Goal: Use online tool/utility: Utilize a website feature to perform a specific function

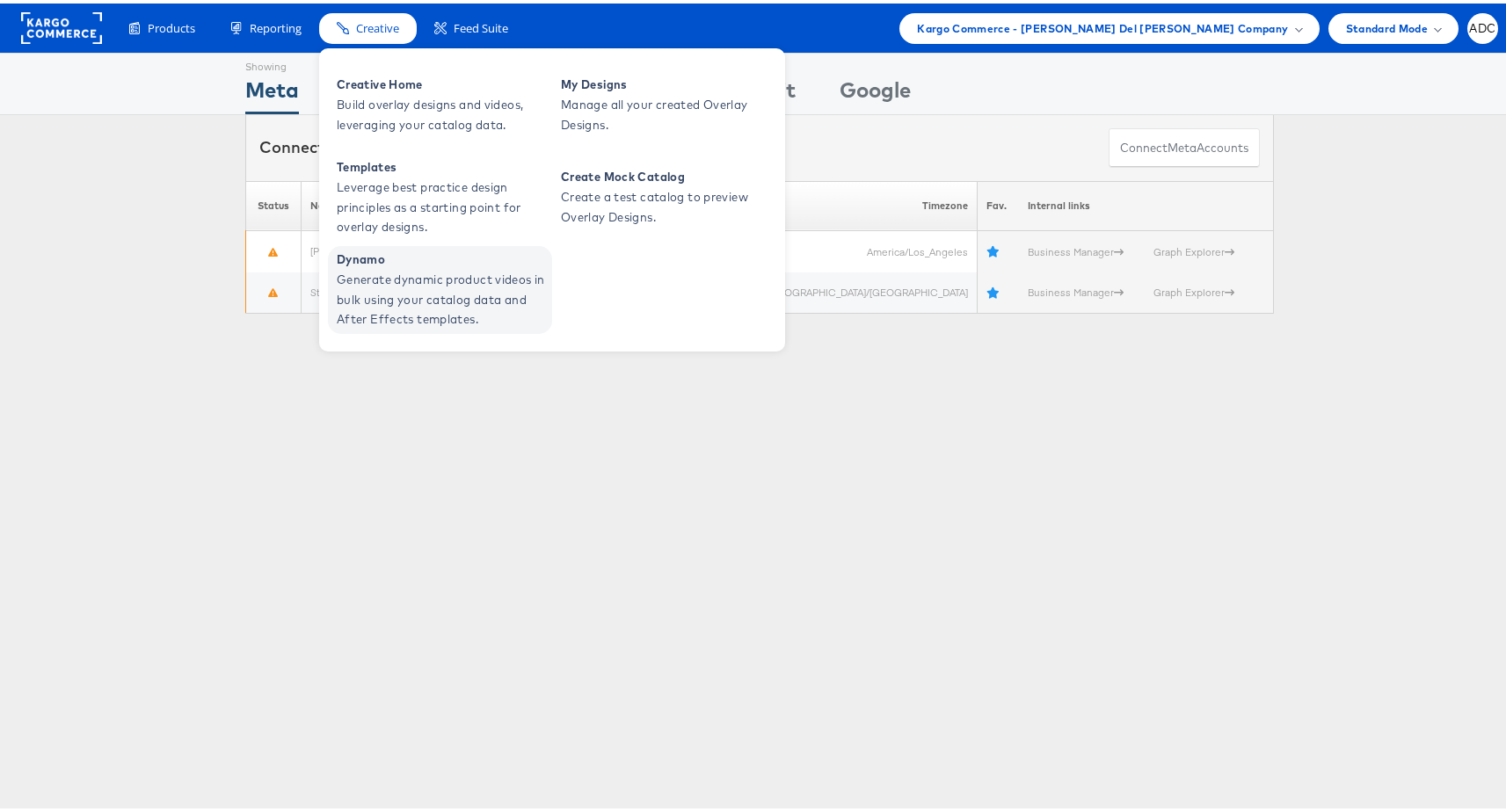
click at [398, 301] on span "Generate dynamic product videos in bulk using your catalog data and After Effec…" at bounding box center [443, 296] width 211 height 60
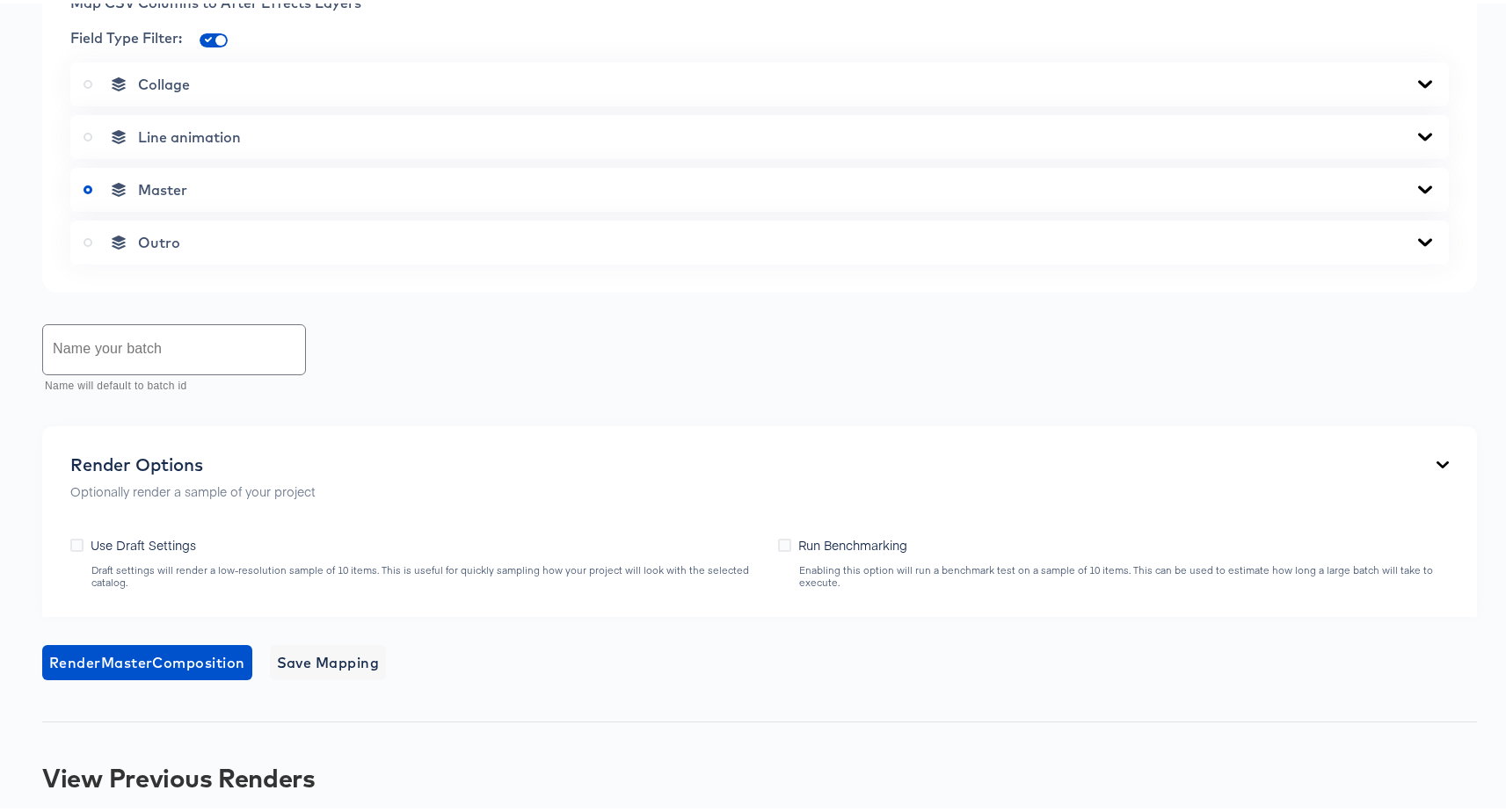
scroll to position [835, 0]
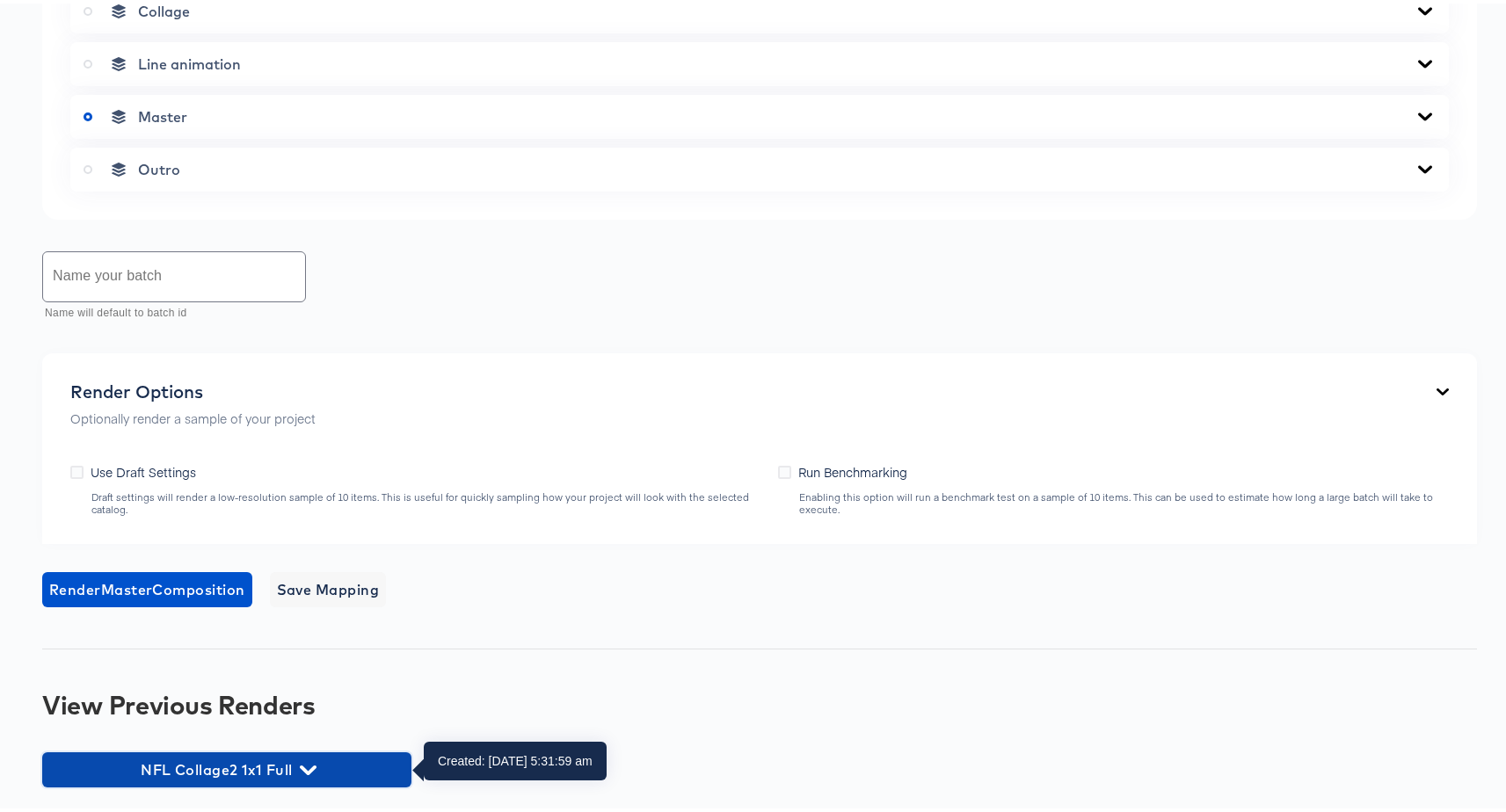
click at [332, 778] on span "NFL Collage2 1x1 Full" at bounding box center [226, 766] width 351 height 24
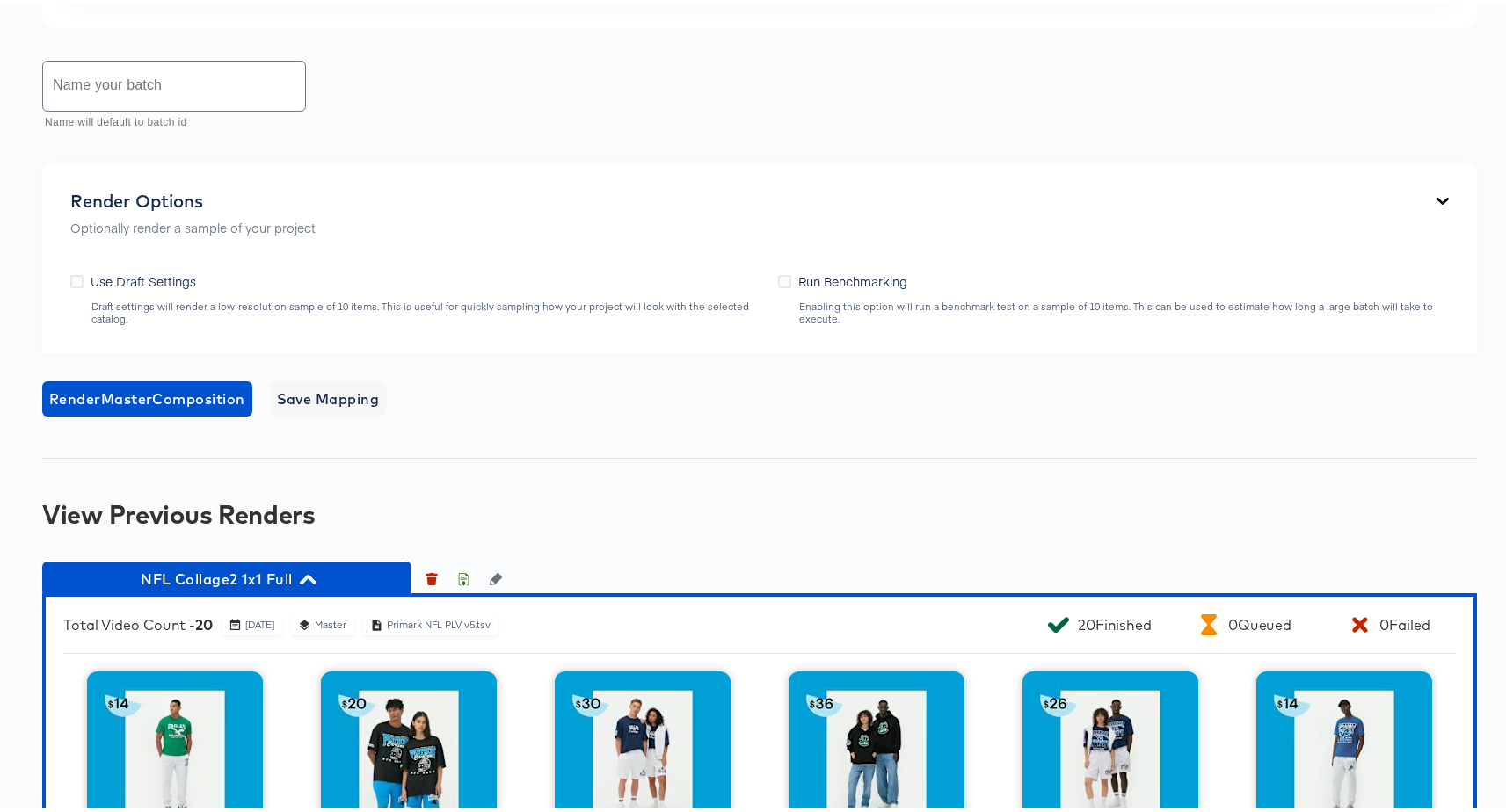
scroll to position [1025, 0]
click at [483, 621] on div "Primark NFL PLV v5.tsv" at bounding box center [438, 621] width 106 height 14
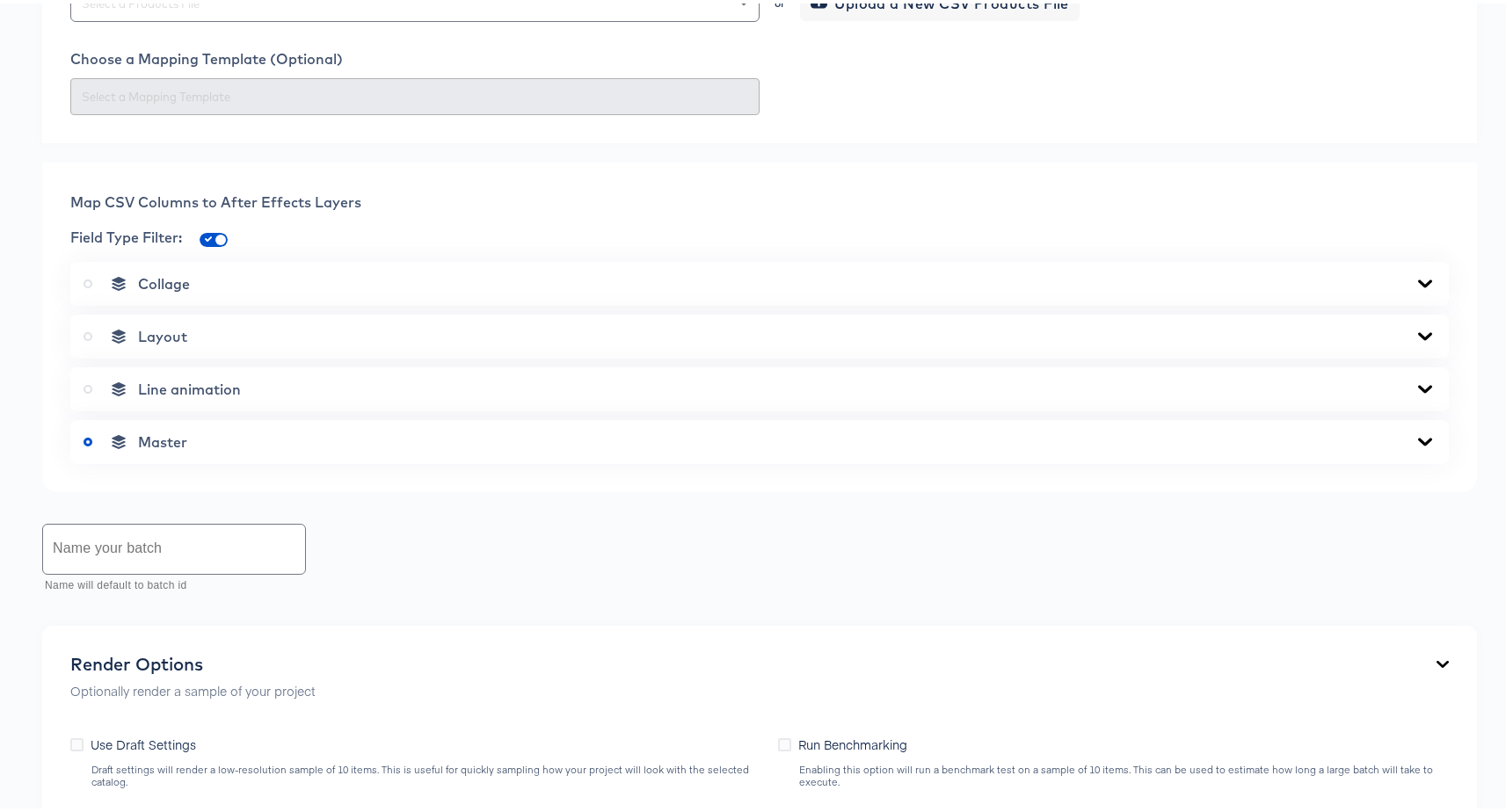
scroll to position [1176, 0]
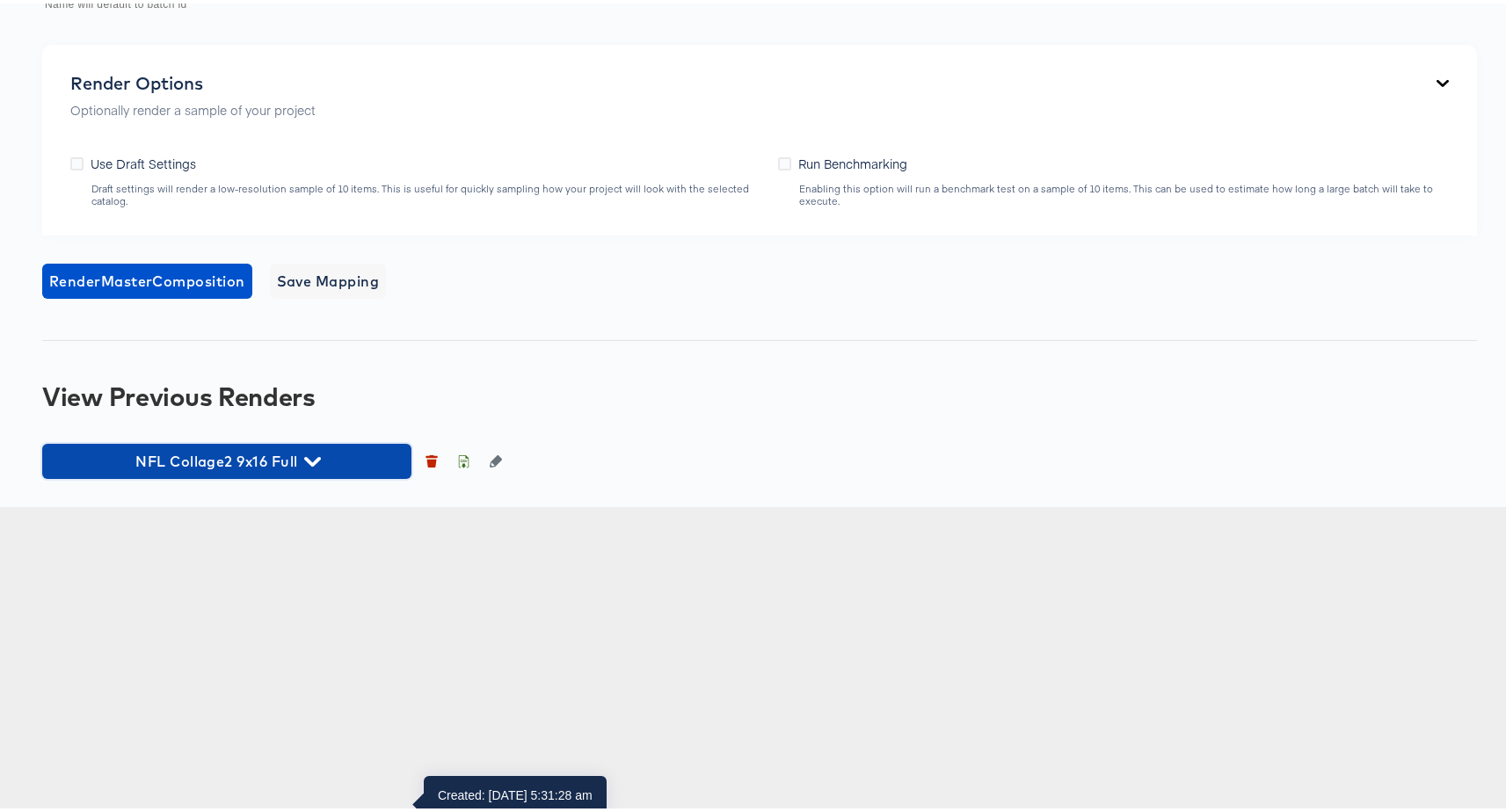
click at [229, 471] on span "NFL Collage2 9x16 Full" at bounding box center [226, 457] width 351 height 24
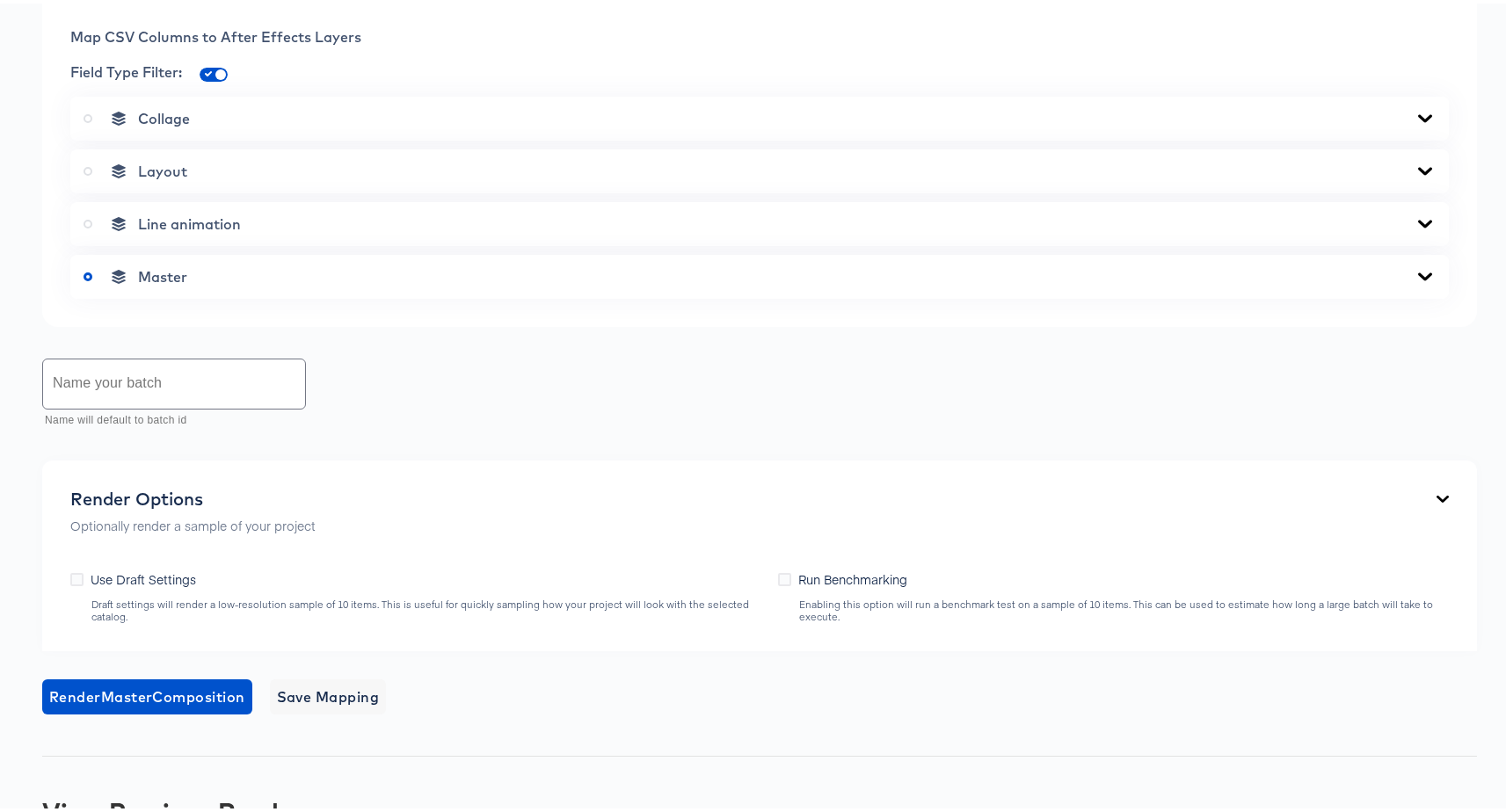
scroll to position [0, 0]
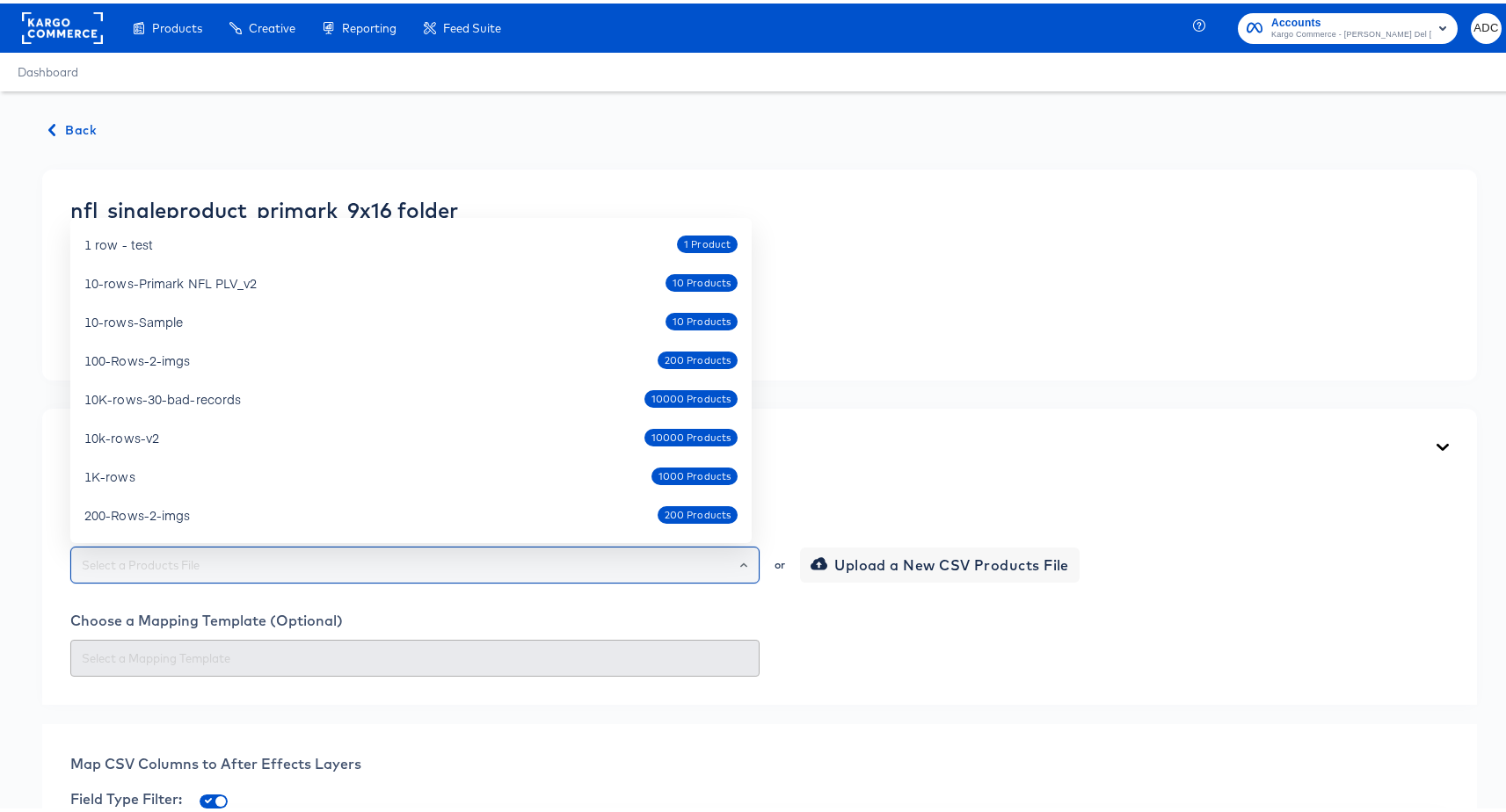
click at [493, 565] on input "text" at bounding box center [416, 562] width 674 height 20
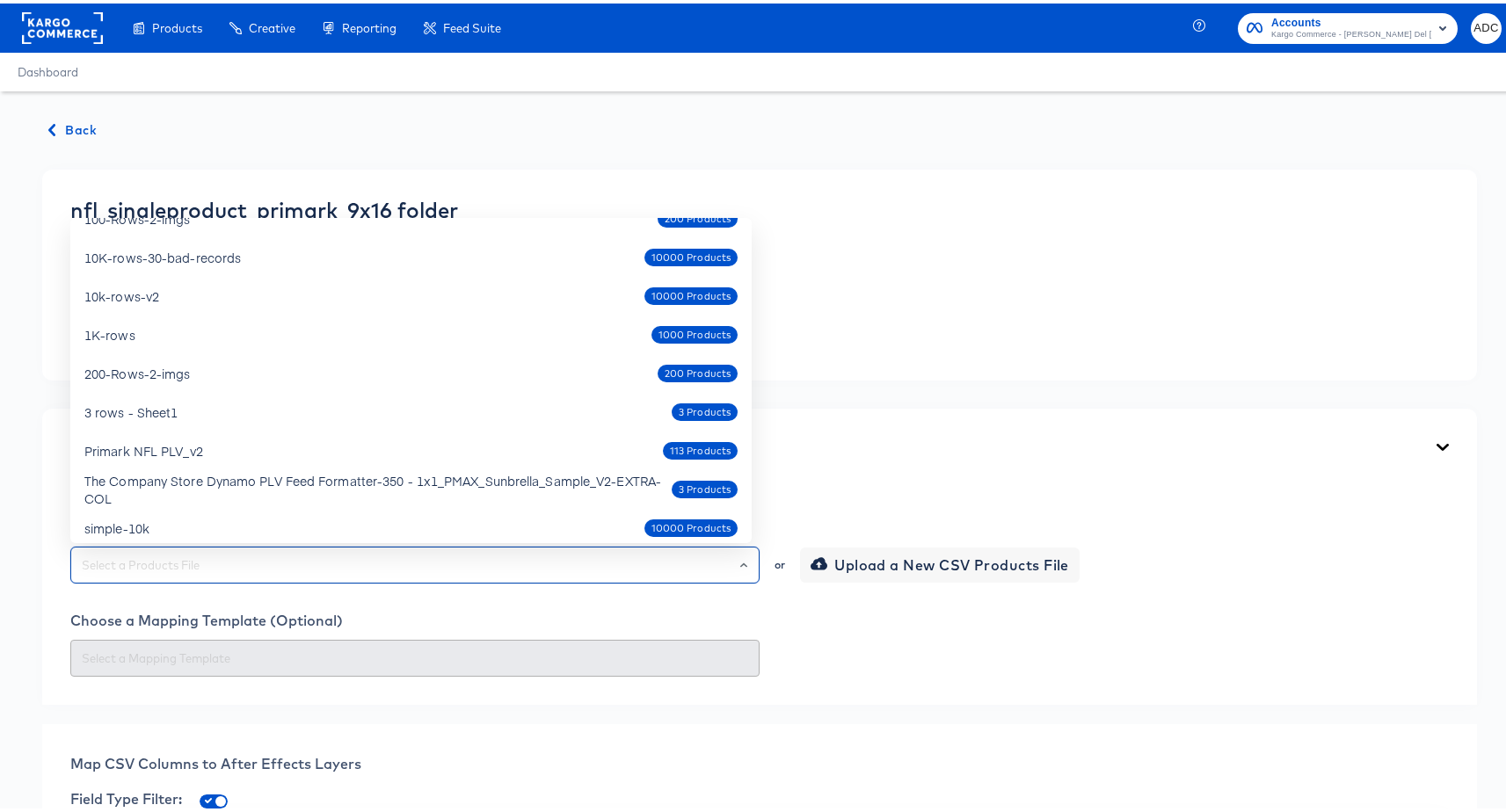
scroll to position [153, 0]
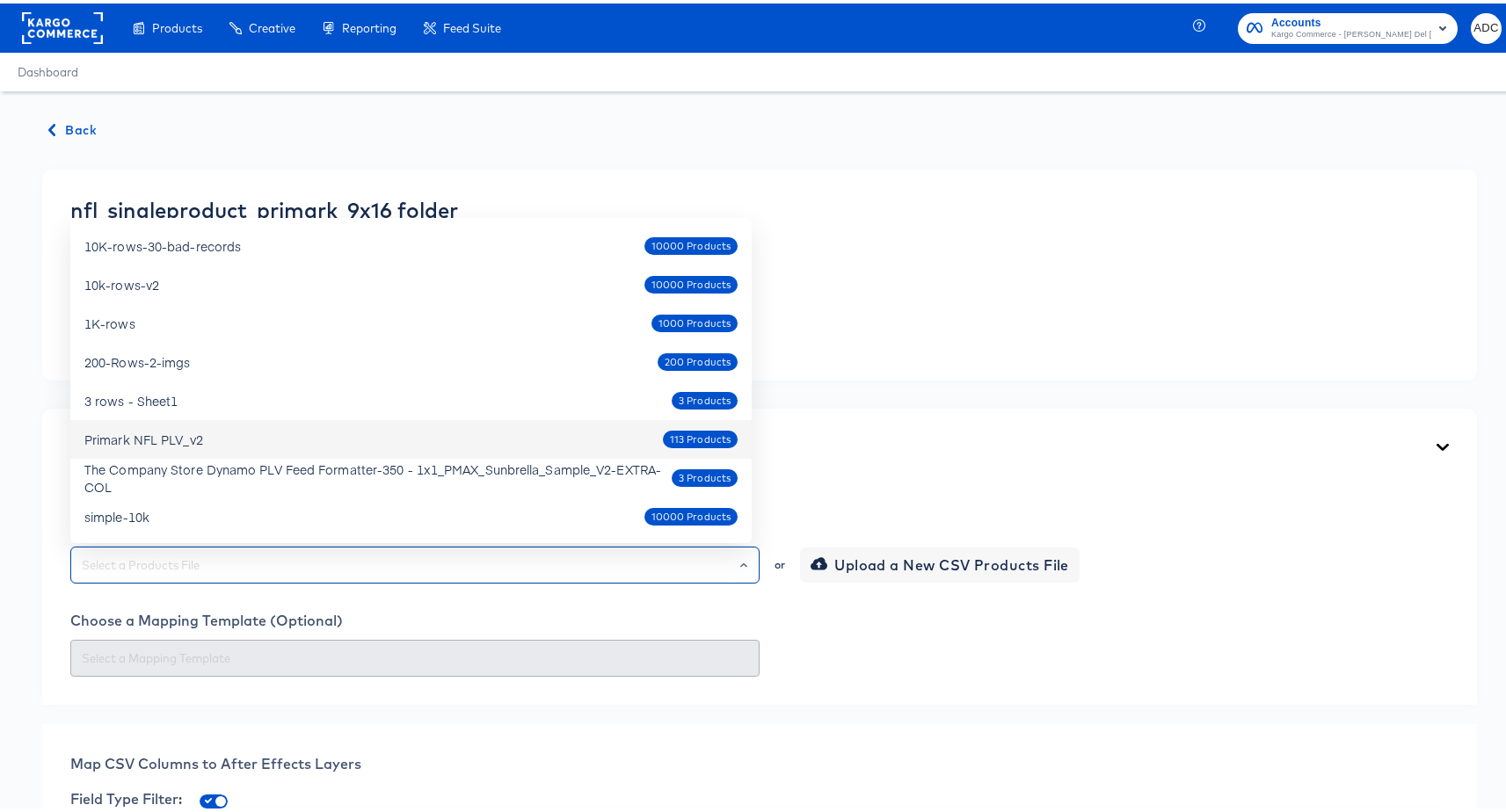
click at [1236, 574] on div "or Upload a New CSV Products File" at bounding box center [760, 561] width 1379 height 37
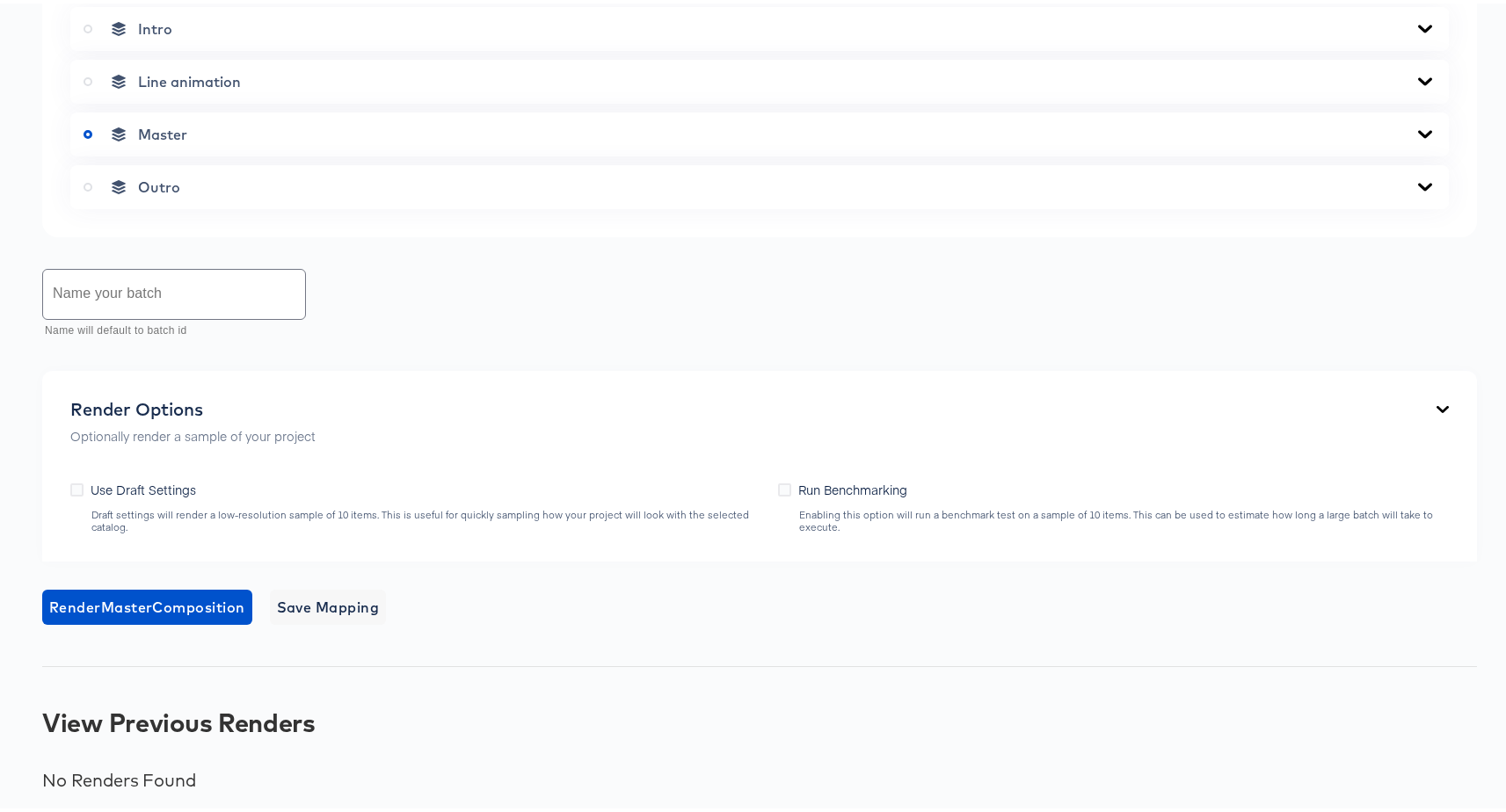
scroll to position [820, 0]
